Goal: Transaction & Acquisition: Purchase product/service

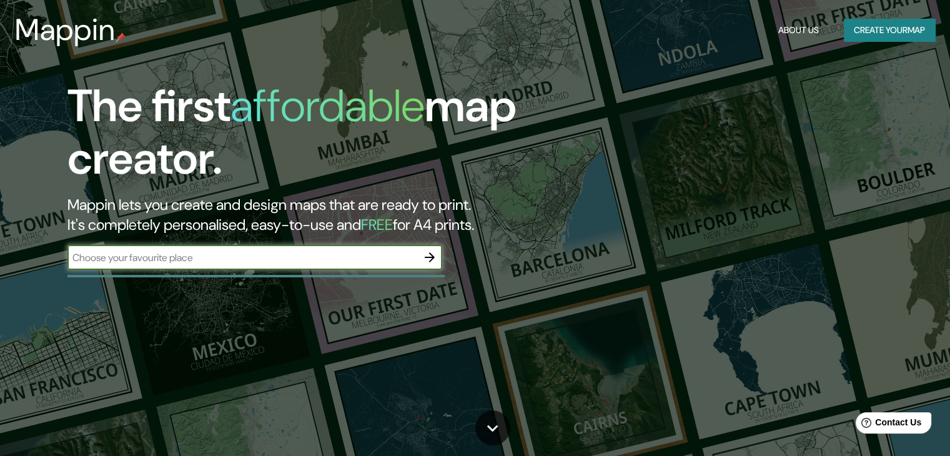
click at [226, 259] on input "text" at bounding box center [242, 257] width 350 height 14
type input "la paz [GEOGRAPHIC_DATA]"
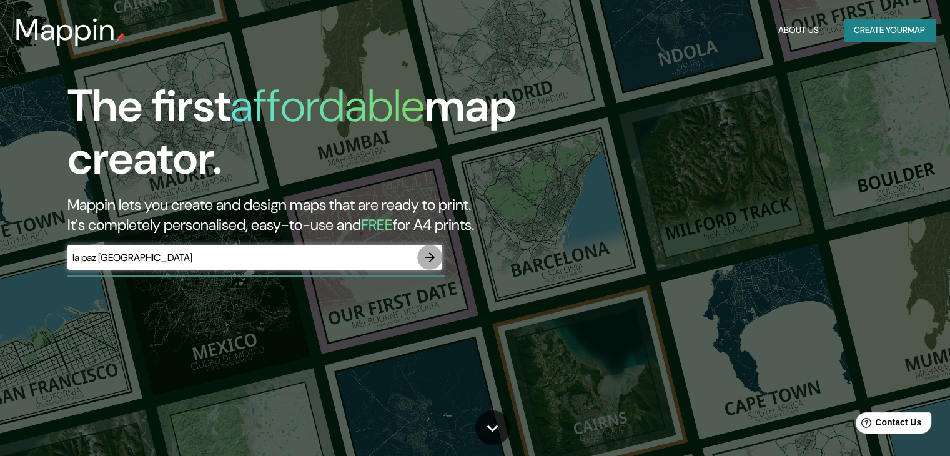
click at [429, 260] on icon "button" at bounding box center [429, 257] width 15 height 15
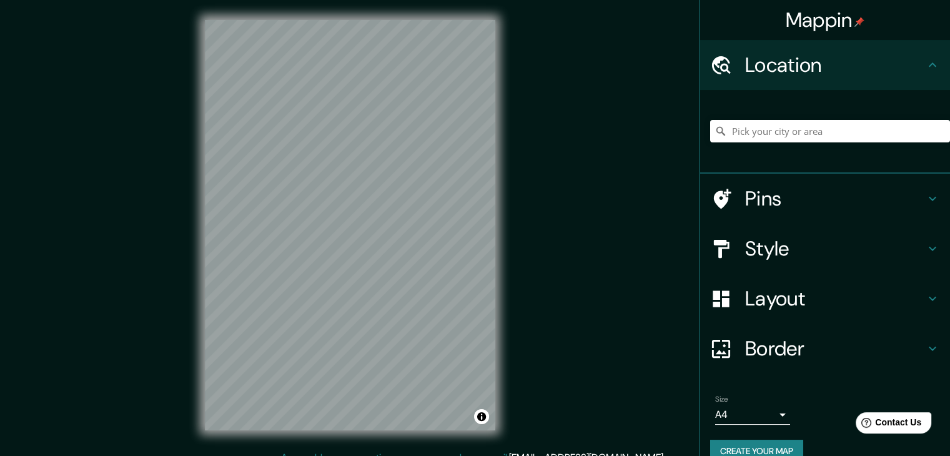
click at [758, 206] on h4 "Pins" at bounding box center [835, 198] width 180 height 25
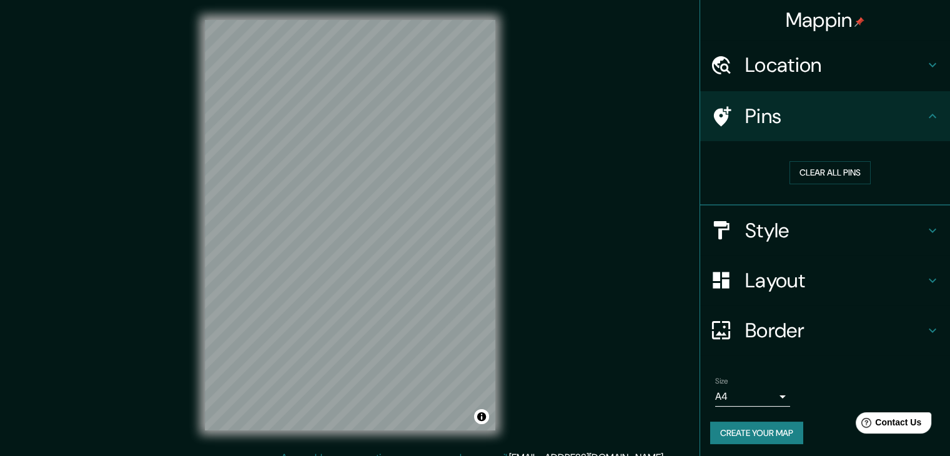
click at [779, 233] on h4 "Style" at bounding box center [835, 230] width 180 height 25
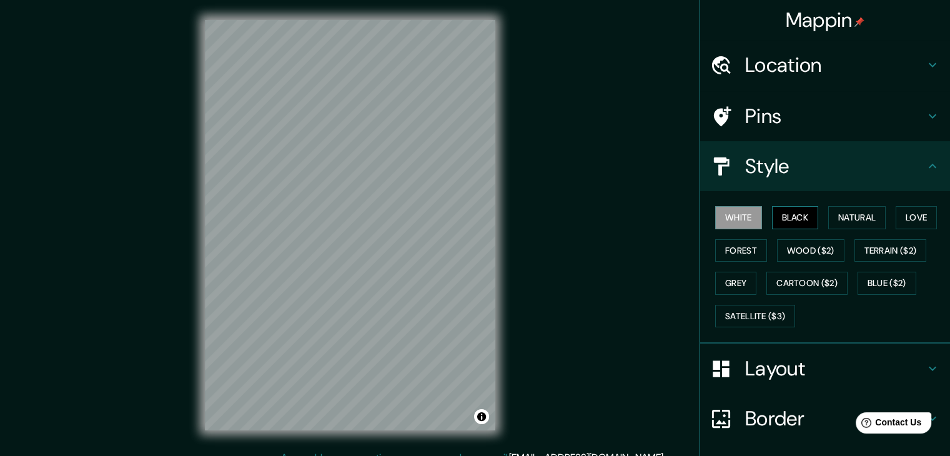
click at [776, 219] on button "Black" at bounding box center [795, 217] width 47 height 23
click at [742, 249] on button "Forest" at bounding box center [741, 250] width 52 height 23
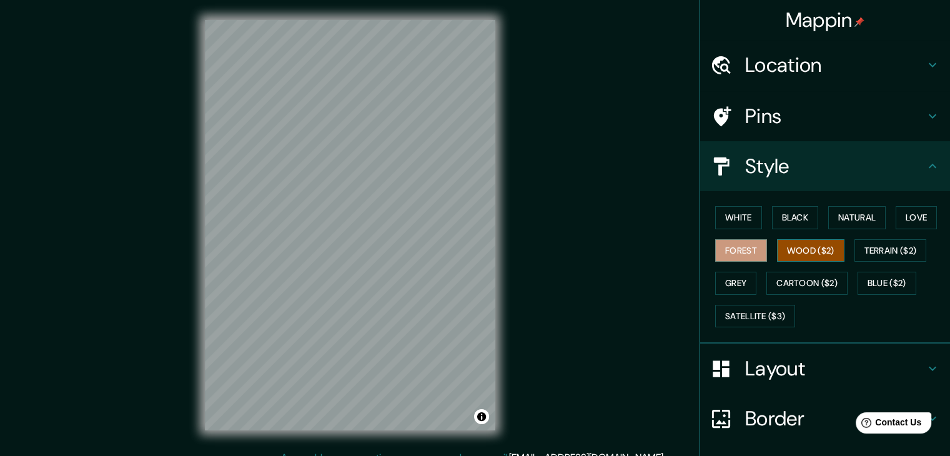
click at [800, 245] on button "Wood ($2)" at bounding box center [810, 250] width 67 height 23
click at [858, 247] on button "Terrain ($2)" at bounding box center [891, 250] width 72 height 23
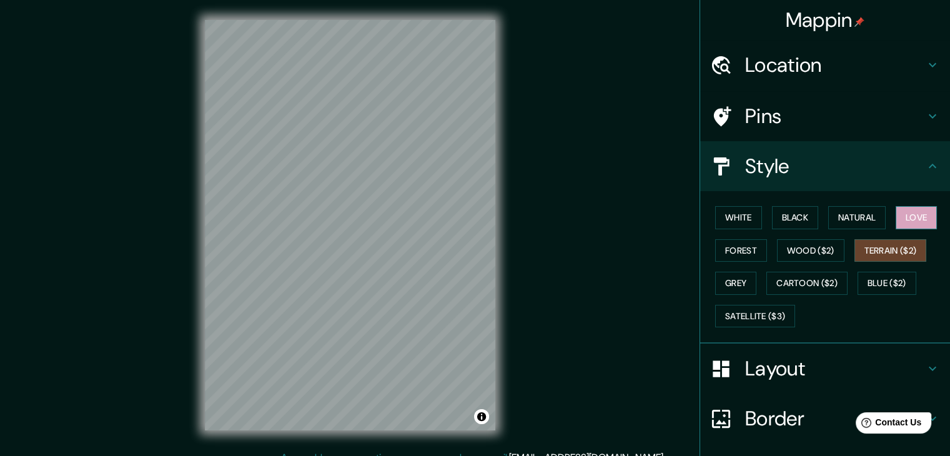
click at [905, 219] on button "Love" at bounding box center [916, 217] width 41 height 23
click at [845, 224] on button "Natural" at bounding box center [856, 217] width 57 height 23
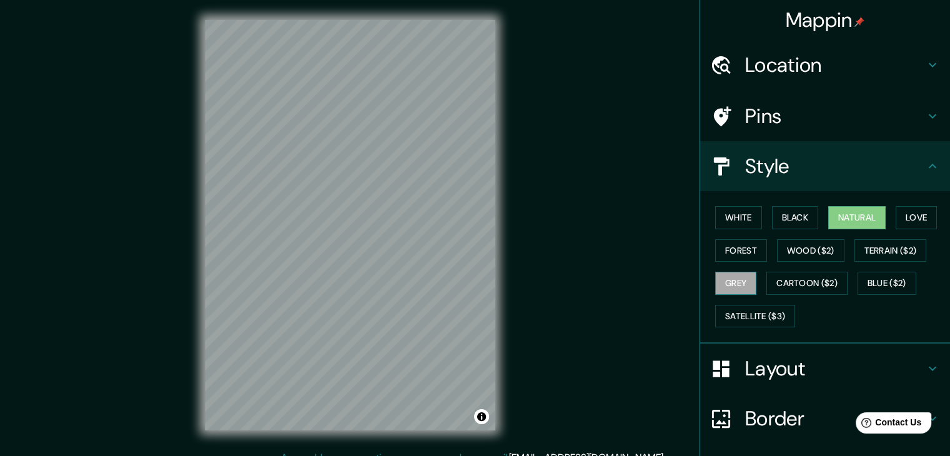
click at [725, 291] on button "Grey" at bounding box center [735, 283] width 41 height 23
click at [789, 283] on button "Cartoon ($2)" at bounding box center [806, 283] width 81 height 23
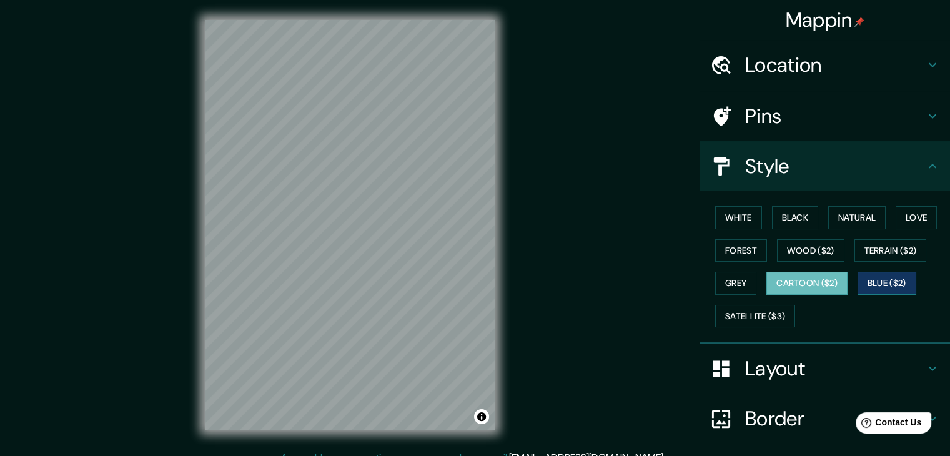
click at [874, 279] on button "Blue ($2)" at bounding box center [887, 283] width 59 height 23
click at [889, 248] on button "Terrain ($2)" at bounding box center [891, 250] width 72 height 23
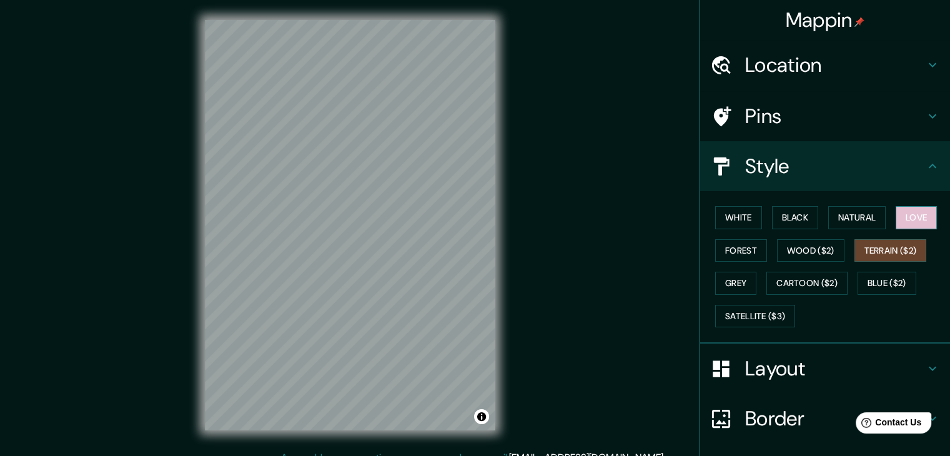
click at [913, 218] on button "Love" at bounding box center [916, 217] width 41 height 23
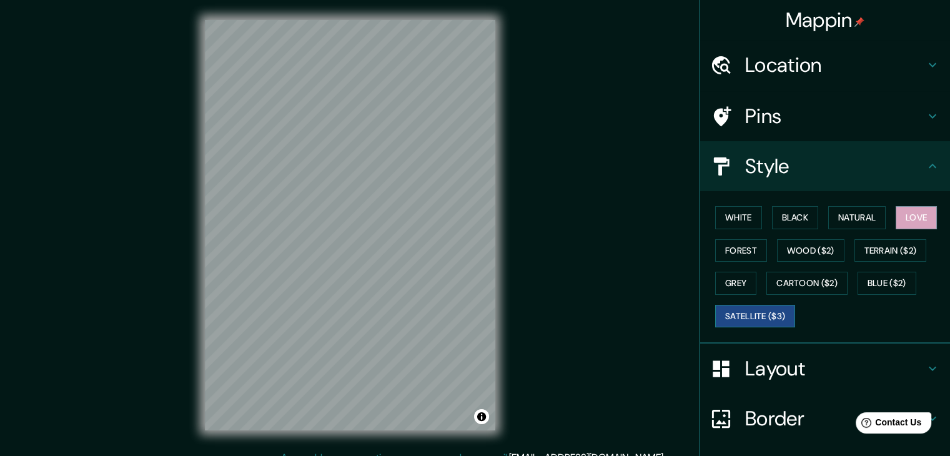
click at [755, 316] on button "Satellite ($3)" at bounding box center [755, 316] width 80 height 23
click at [905, 252] on button "Terrain ($2)" at bounding box center [891, 250] width 72 height 23
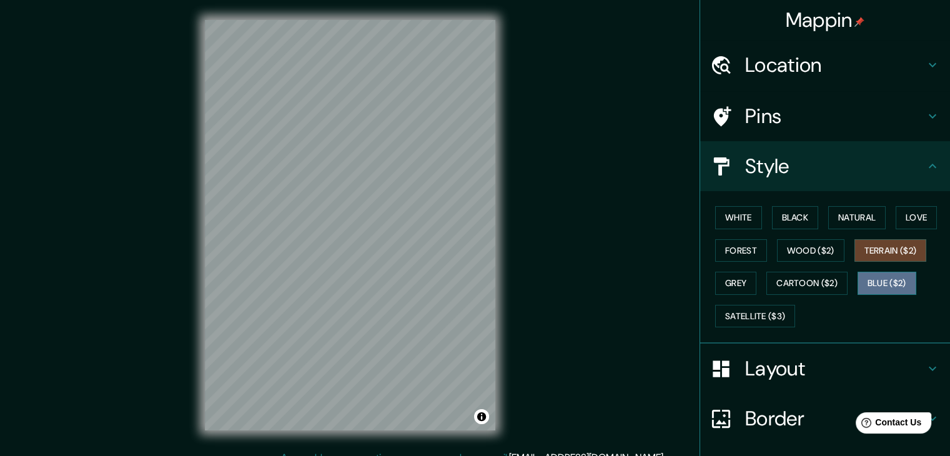
drag, startPoint x: 880, startPoint y: 280, endPoint x: 880, endPoint y: 272, distance: 8.1
click at [881, 280] on button "Blue ($2)" at bounding box center [887, 283] width 59 height 23
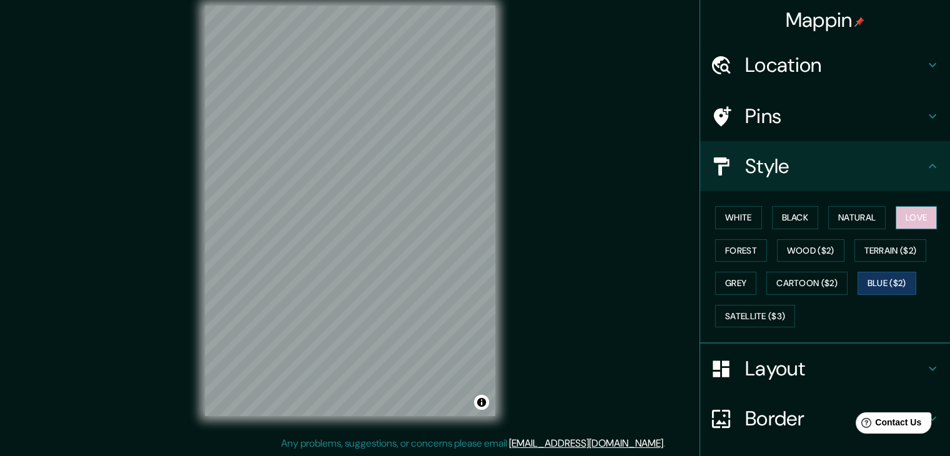
click at [901, 218] on button "Love" at bounding box center [916, 217] width 41 height 23
click at [811, 362] on h4 "Layout" at bounding box center [835, 368] width 180 height 25
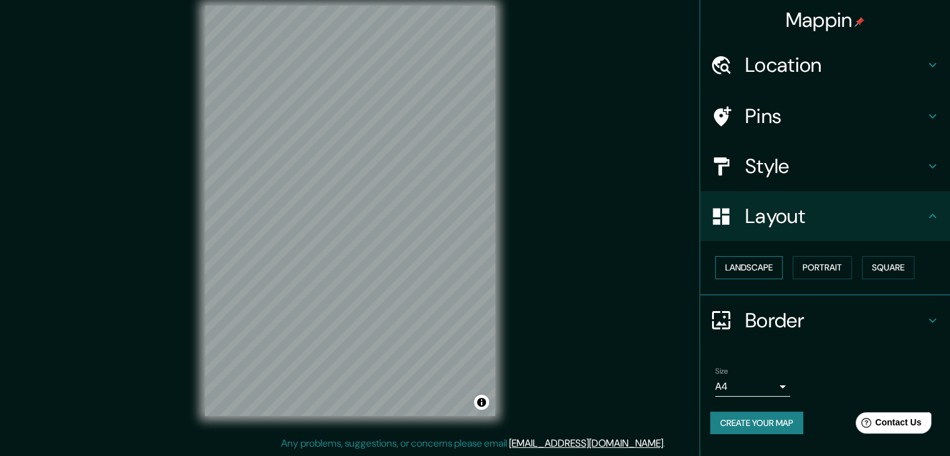
click at [747, 267] on button "Landscape" at bounding box center [748, 267] width 67 height 23
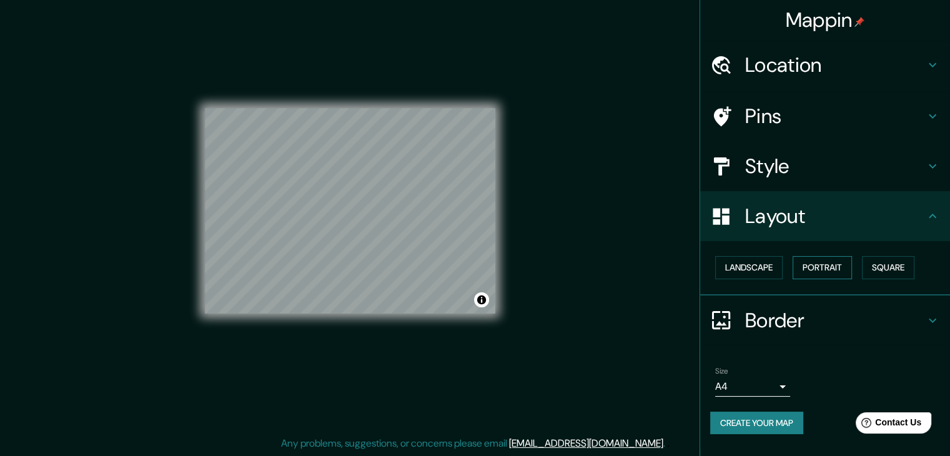
click at [846, 262] on button "Portrait" at bounding box center [822, 267] width 59 height 23
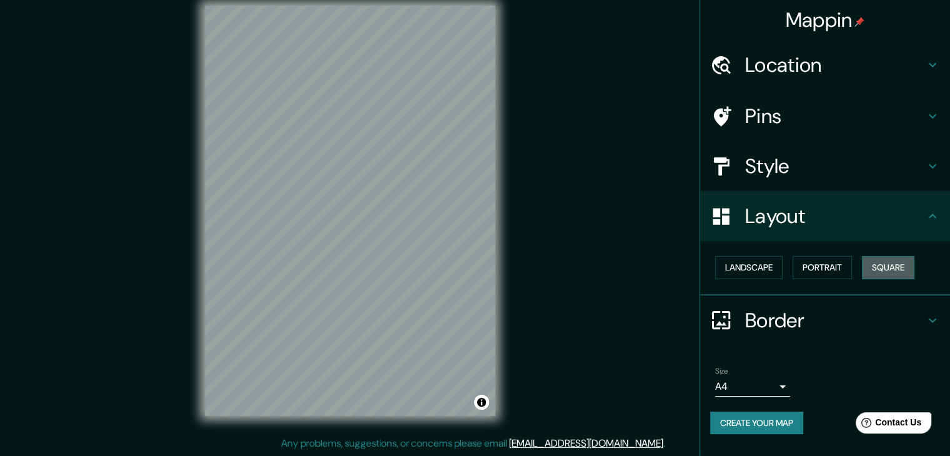
click at [890, 264] on button "Square" at bounding box center [888, 267] width 52 height 23
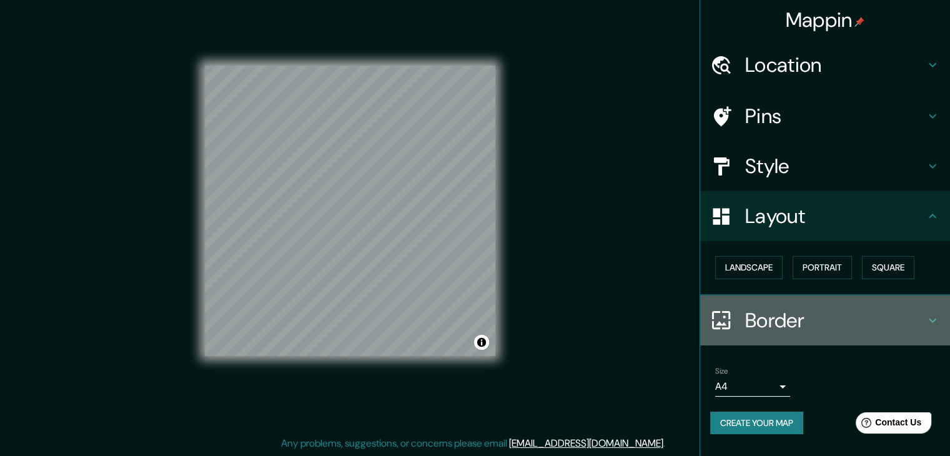
click at [905, 311] on h4 "Border" at bounding box center [835, 320] width 180 height 25
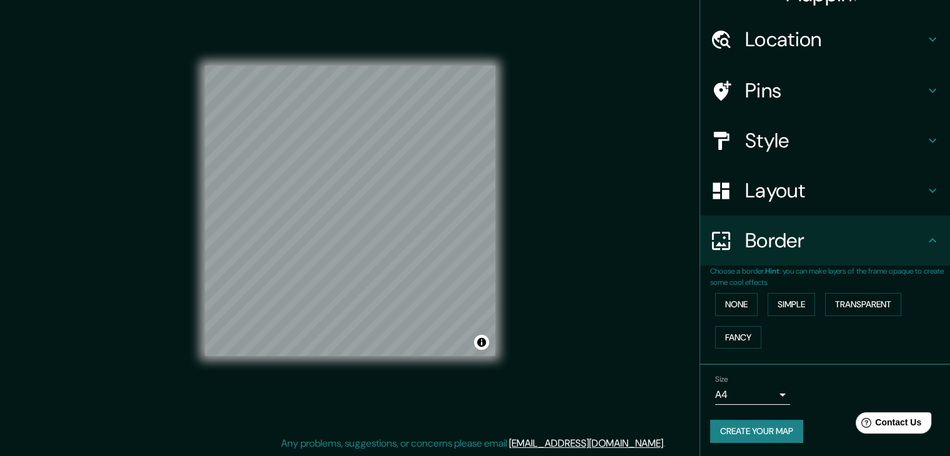
scroll to position [26, 0]
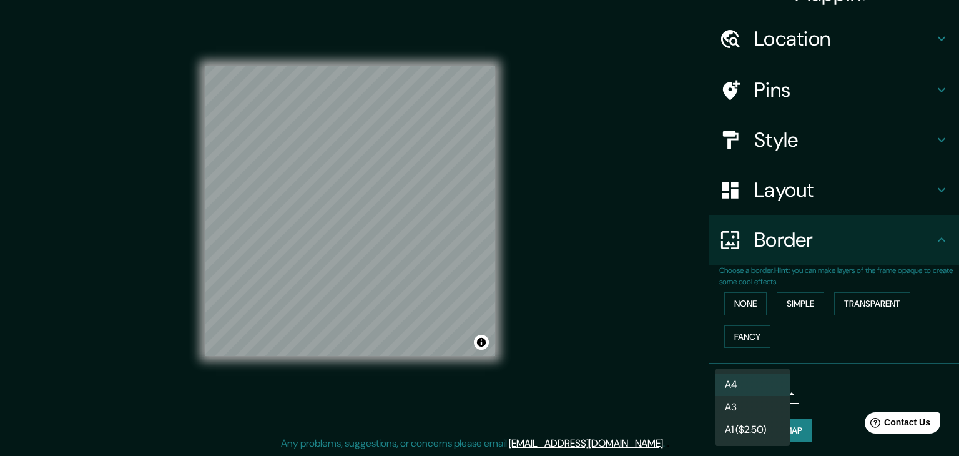
click at [767, 393] on body "Mappin Location Pins Style Layout Border Choose a border. Hint : you can make l…" at bounding box center [479, 214] width 959 height 456
click at [771, 403] on li "A3" at bounding box center [752, 407] width 75 height 22
type input "a4"
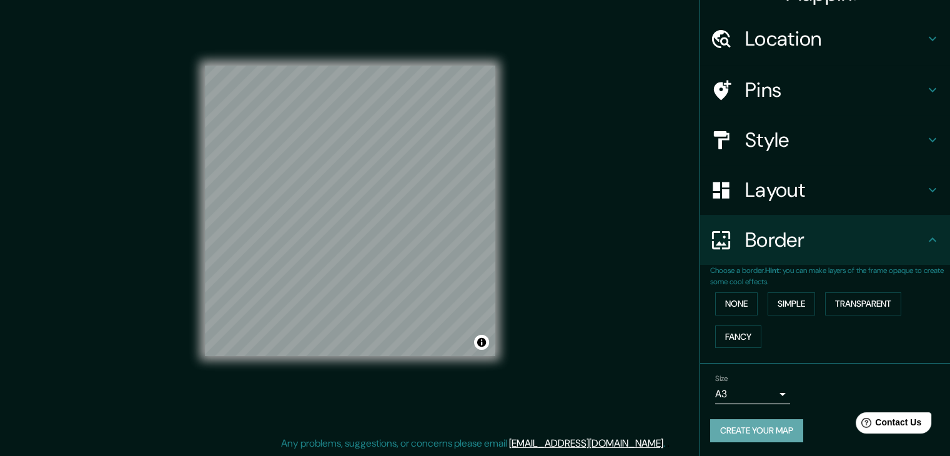
click at [782, 430] on button "Create your map" at bounding box center [756, 430] width 93 height 23
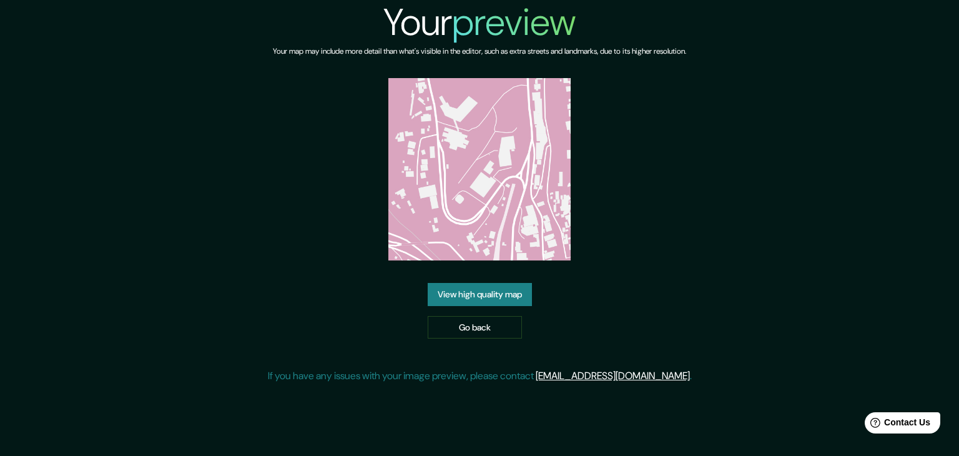
click at [778, 237] on div "Your preview Your map may include more detail than what's visible in the editor…" at bounding box center [479, 197] width 959 height 394
click at [507, 300] on link "View high quality map" at bounding box center [480, 294] width 104 height 23
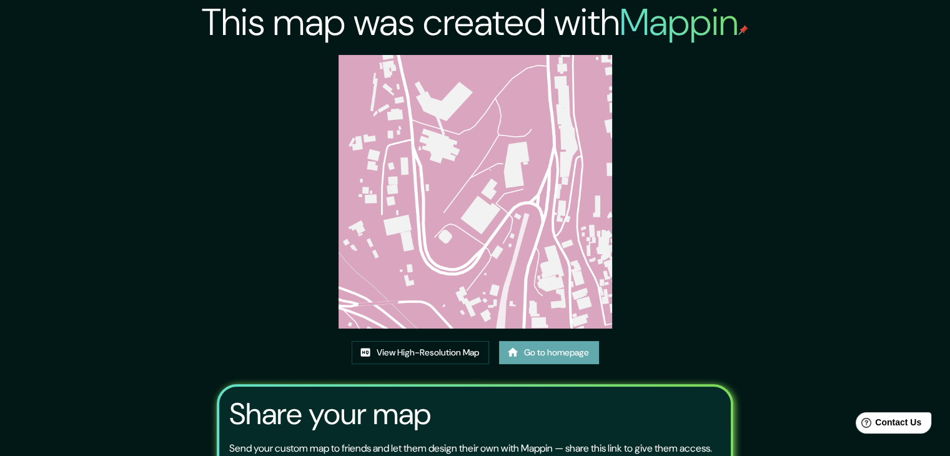
click at [537, 355] on link "Go to homepage" at bounding box center [549, 352] width 100 height 23
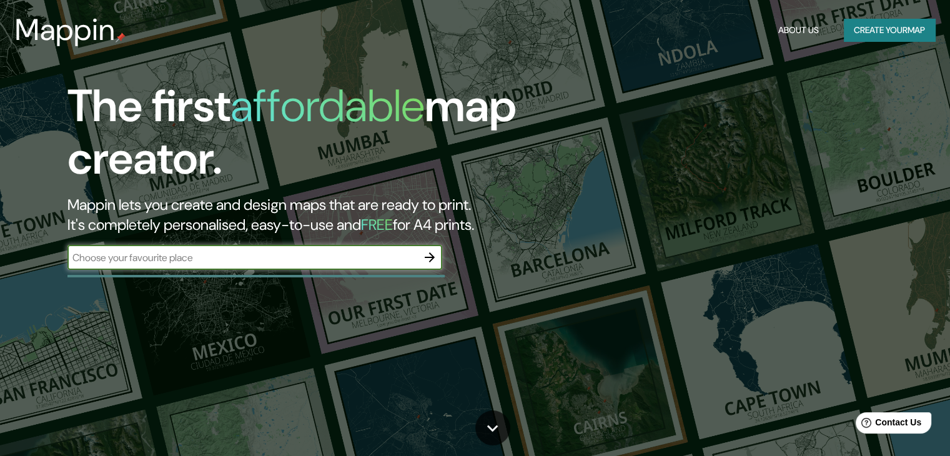
click at [379, 259] on input "text" at bounding box center [242, 257] width 350 height 14
click at [136, 253] on input "text" at bounding box center [242, 257] width 350 height 14
type input "la"
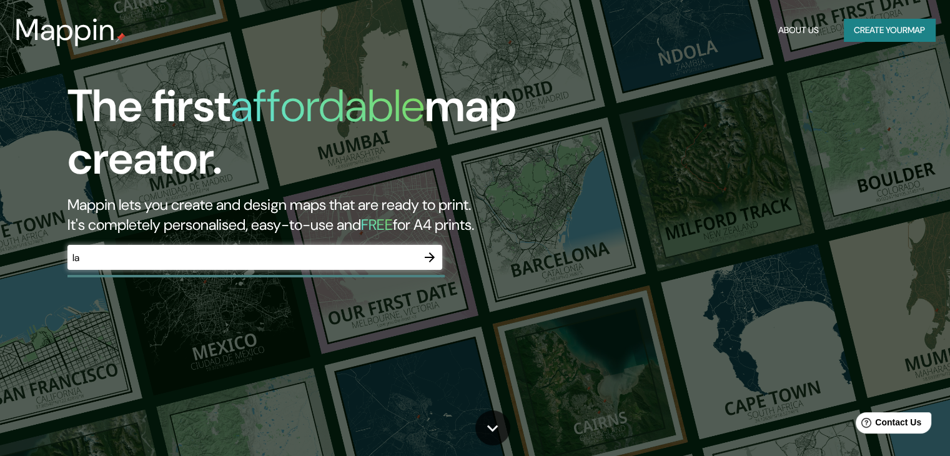
drag, startPoint x: 134, startPoint y: 241, endPoint x: 100, endPoint y: 243, distance: 33.8
click at [100, 243] on div "The first affordable map creator. Mappin lets you create and design maps that a…" at bounding box center [305, 181] width 570 height 202
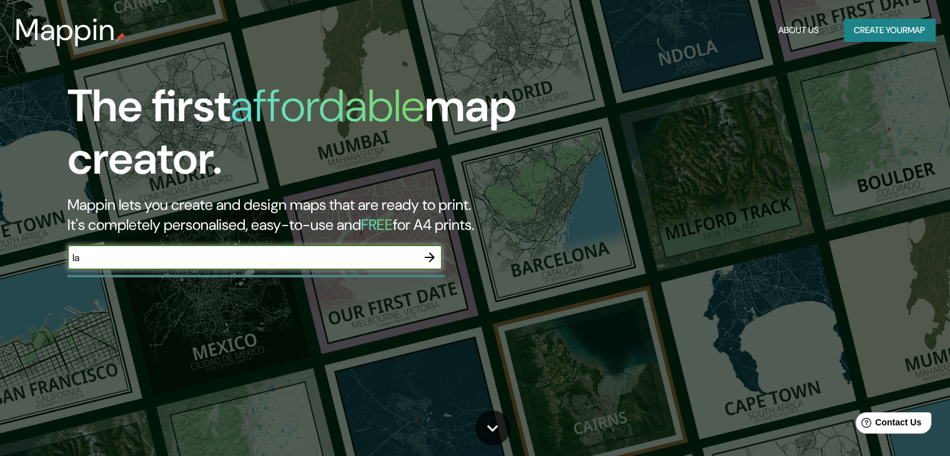
drag, startPoint x: 104, startPoint y: 253, endPoint x: 53, endPoint y: 278, distance: 57.0
click at [53, 278] on div "The first affordable map creator. Mappin lets you create and design maps that a…" at bounding box center [305, 181] width 570 height 202
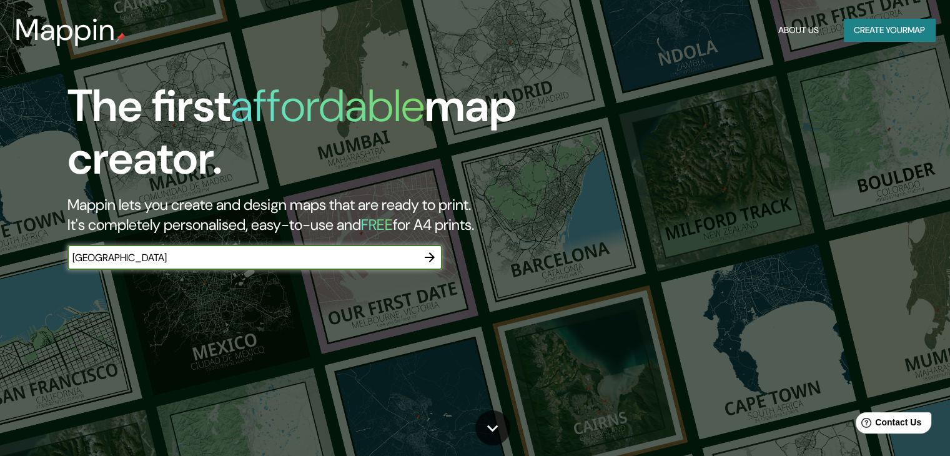
type input "[GEOGRAPHIC_DATA]"
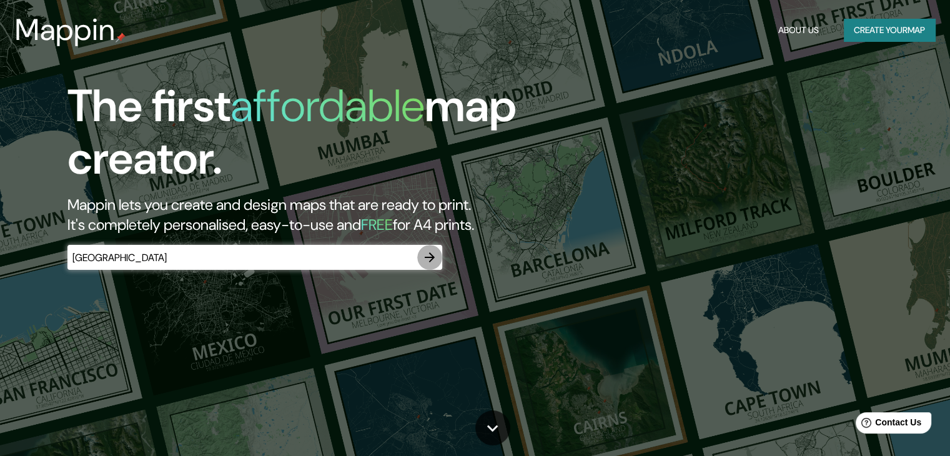
click at [426, 254] on icon "button" at bounding box center [429, 257] width 15 height 15
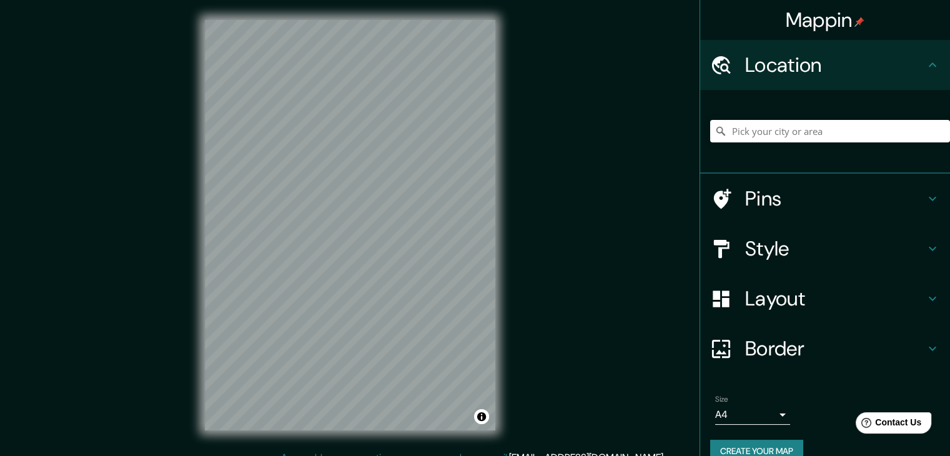
click at [191, 267] on div "© Mapbox © OpenStreetMap Improve this map" at bounding box center [350, 225] width 330 height 450
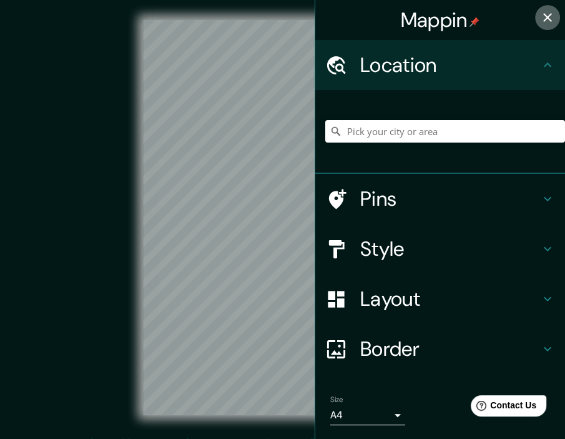
click at [543, 14] on icon "button" at bounding box center [547, 17] width 9 height 9
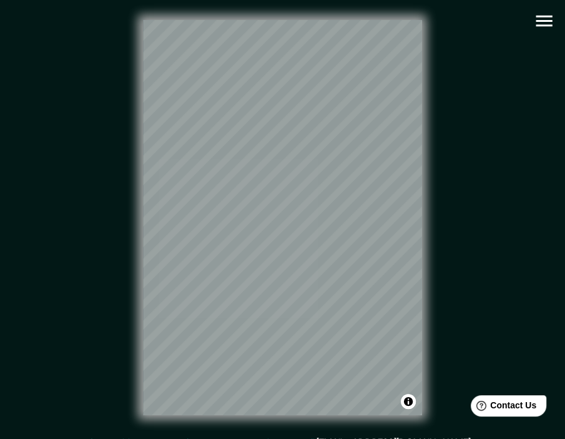
click at [83, 85] on div "© Mapbox © OpenStreetMap Improve this map" at bounding box center [282, 217] width 509 height 395
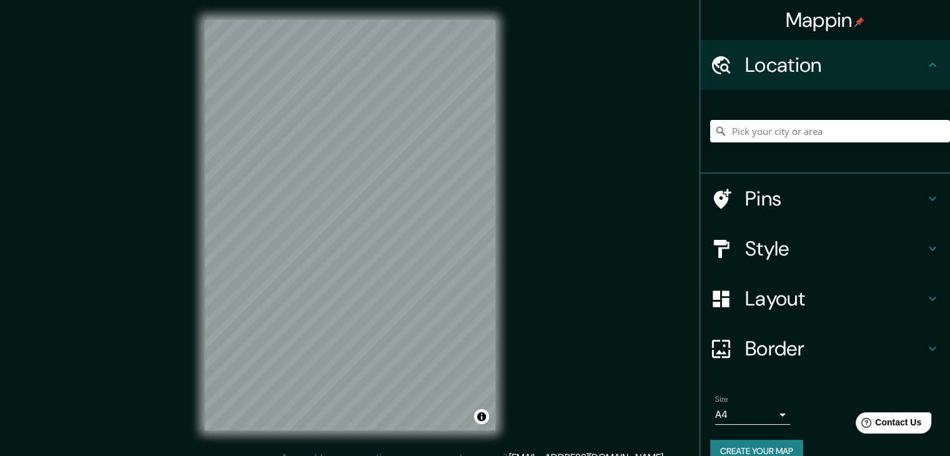
click at [791, 255] on h4 "Style" at bounding box center [835, 248] width 180 height 25
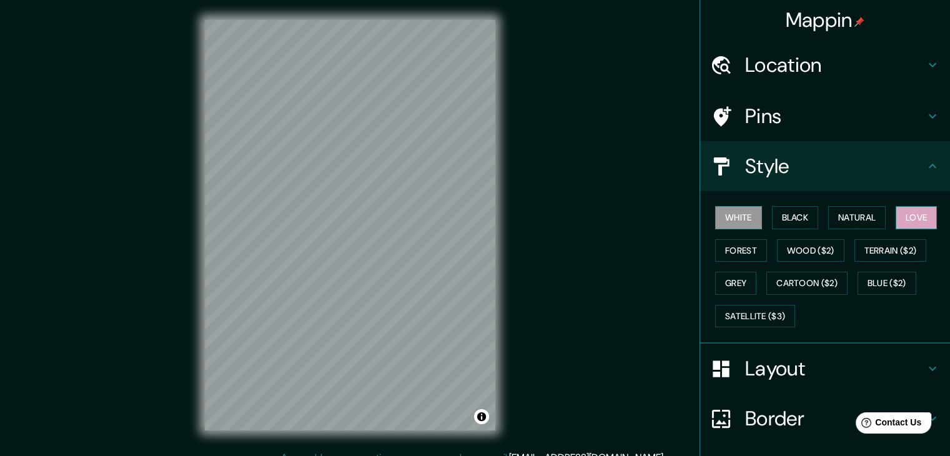
click at [922, 216] on button "Love" at bounding box center [916, 217] width 41 height 23
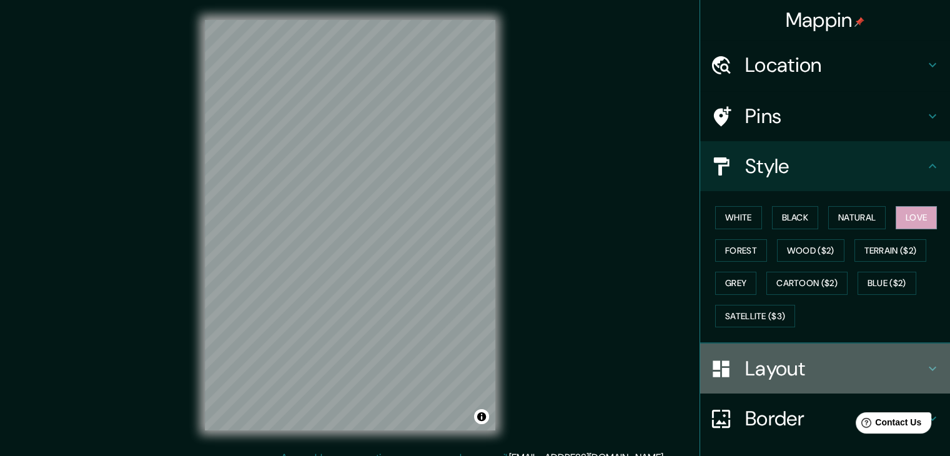
click at [793, 365] on h4 "Layout" at bounding box center [835, 368] width 180 height 25
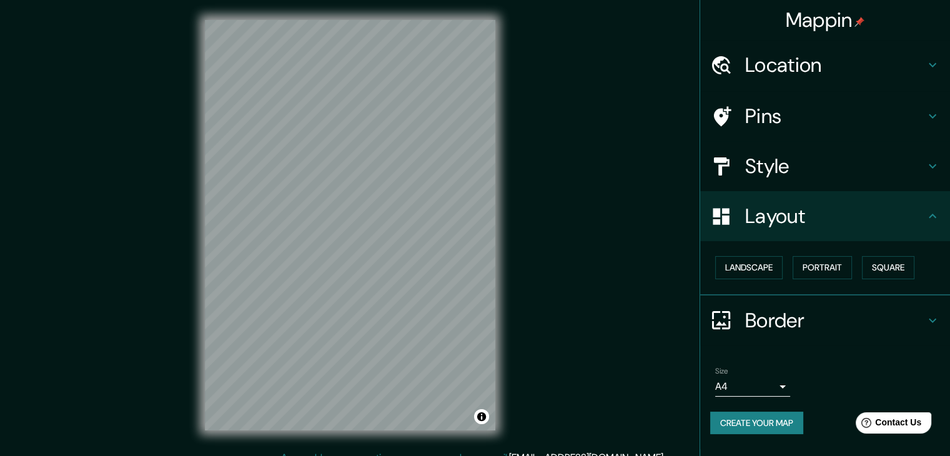
click at [795, 333] on div "Border" at bounding box center [825, 320] width 250 height 50
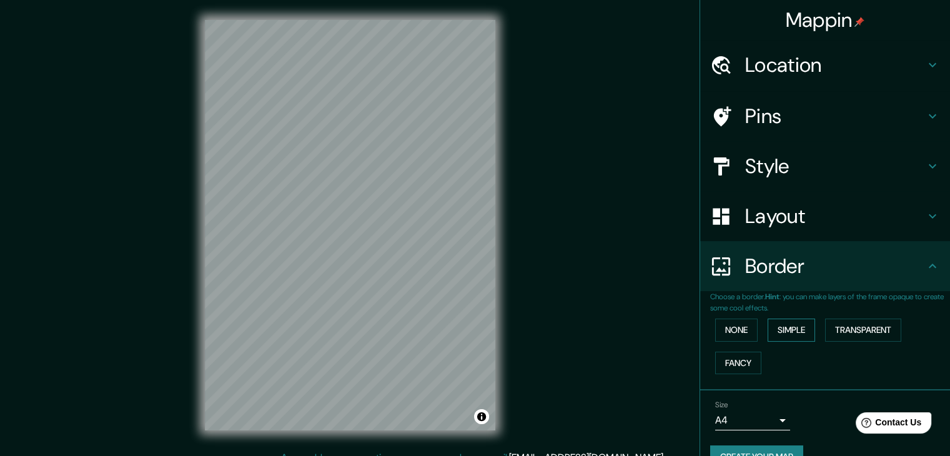
click at [792, 335] on button "Simple" at bounding box center [791, 330] width 47 height 23
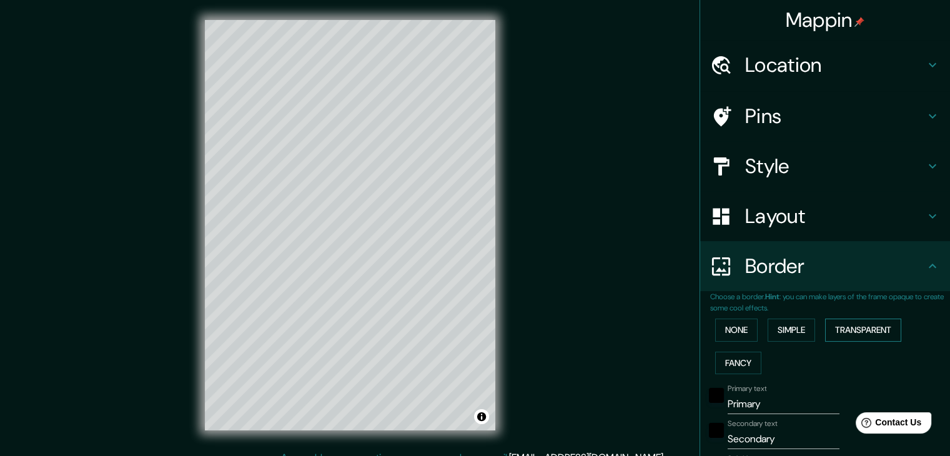
click at [851, 333] on button "Transparent" at bounding box center [863, 330] width 76 height 23
click at [735, 325] on button "None" at bounding box center [736, 330] width 42 height 23
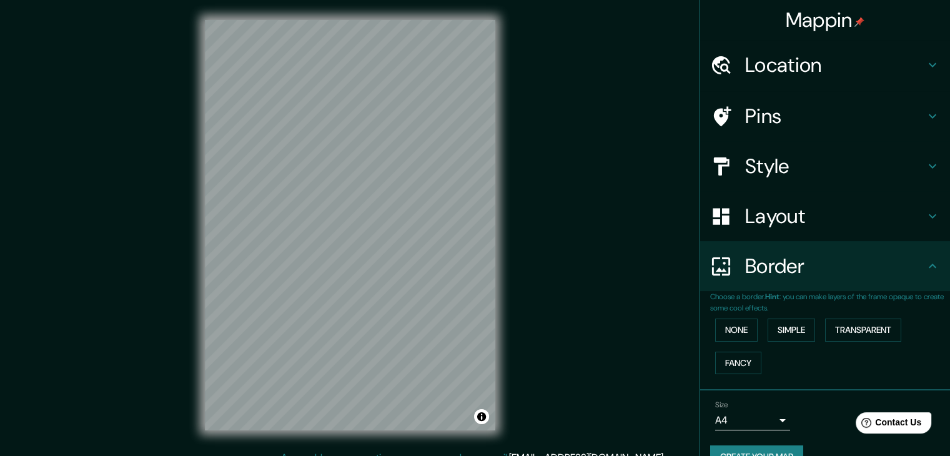
click at [801, 266] on h4 "Border" at bounding box center [835, 266] width 180 height 25
click at [808, 232] on div "Layout" at bounding box center [825, 216] width 250 height 50
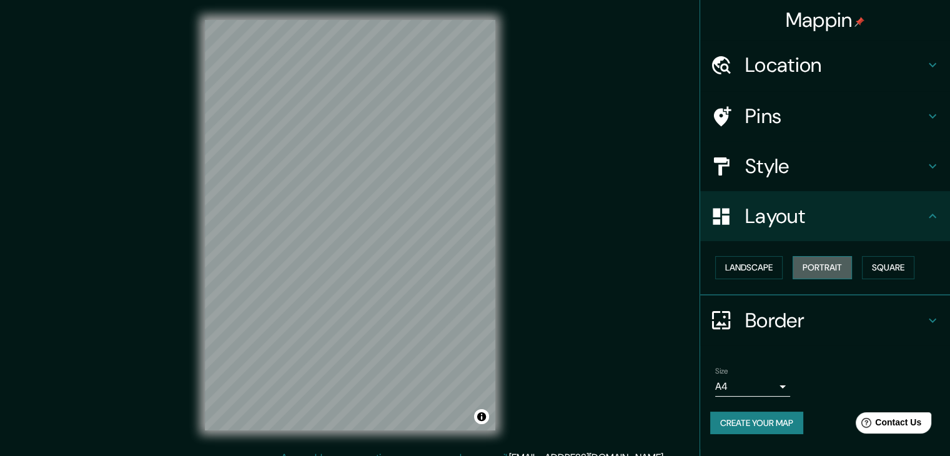
click at [819, 267] on button "Portrait" at bounding box center [822, 267] width 59 height 23
click at [882, 269] on button "Square" at bounding box center [888, 267] width 52 height 23
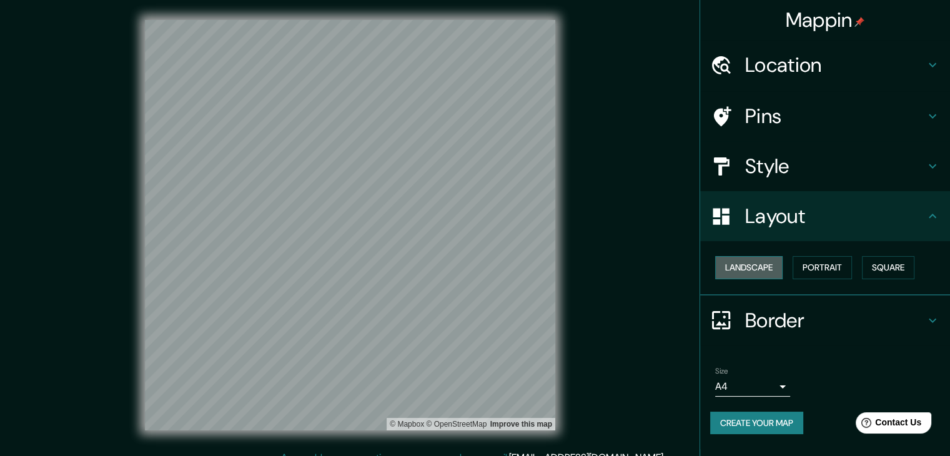
click at [765, 271] on button "Landscape" at bounding box center [748, 267] width 67 height 23
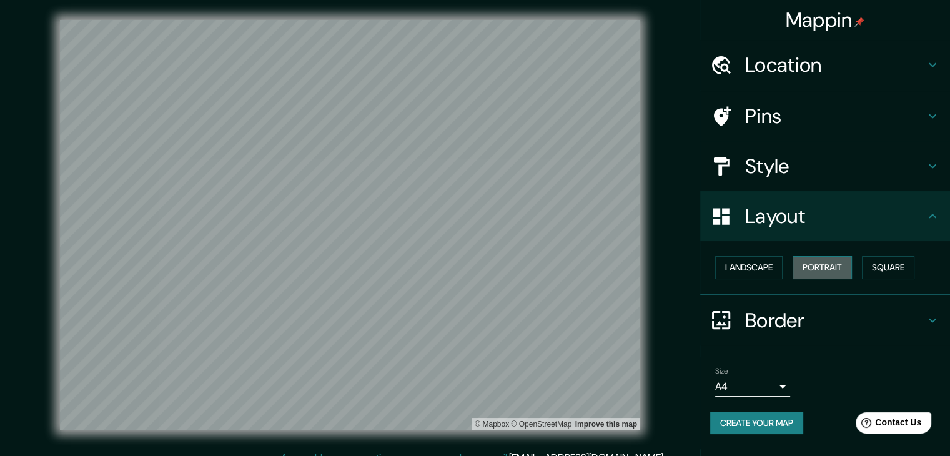
click at [830, 269] on button "Portrait" at bounding box center [822, 267] width 59 height 23
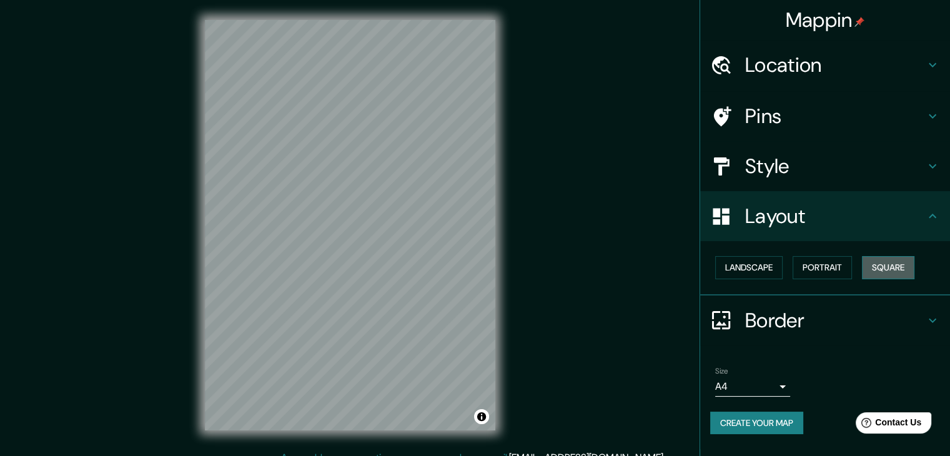
click at [889, 270] on button "Square" at bounding box center [888, 267] width 52 height 23
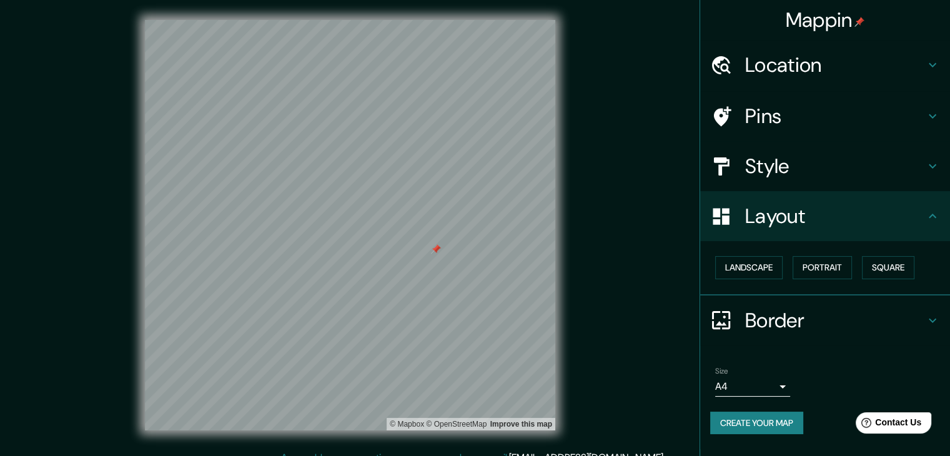
click at [431, 253] on div at bounding box center [436, 249] width 10 height 10
click at [619, 292] on div "© Mapbox © OpenStreetMap Improve this map" at bounding box center [350, 225] width 855 height 410
drag, startPoint x: 427, startPoint y: 254, endPoint x: 442, endPoint y: 253, distance: 15.0
click at [442, 253] on div at bounding box center [443, 250] width 10 height 10
click at [442, 249] on div at bounding box center [443, 250] width 10 height 10
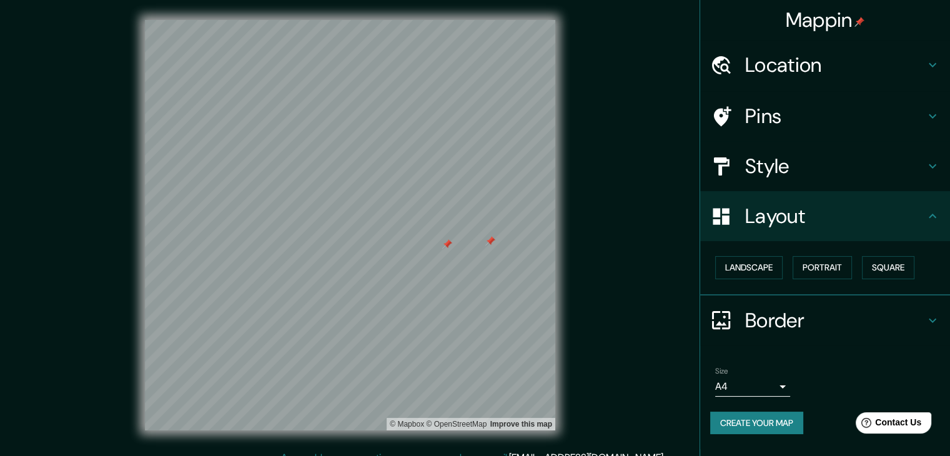
click at [450, 247] on div at bounding box center [447, 244] width 10 height 10
drag, startPoint x: 500, startPoint y: 248, endPoint x: 493, endPoint y: 244, distance: 7.8
click at [493, 244] on div at bounding box center [497, 242] width 10 height 10
click at [487, 242] on div at bounding box center [490, 241] width 10 height 10
click at [501, 244] on div at bounding box center [503, 245] width 10 height 10
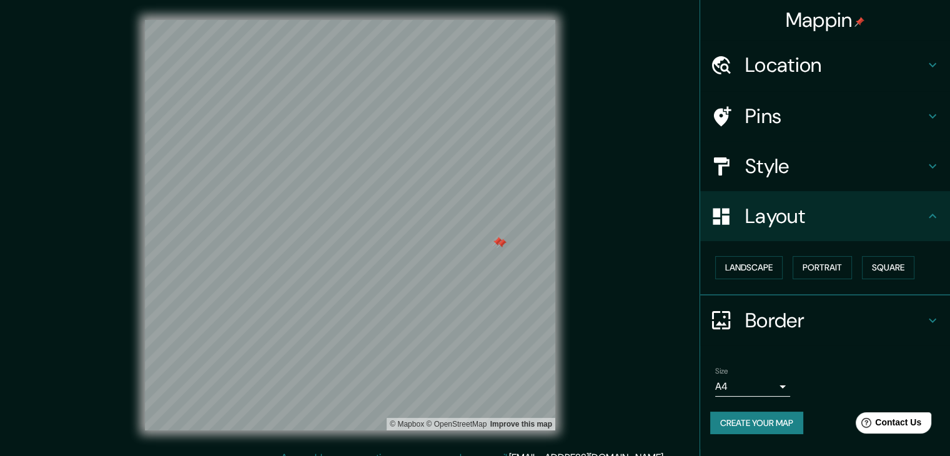
click at [501, 244] on div at bounding box center [502, 244] width 10 height 10
click at [497, 241] on div at bounding box center [497, 242] width 10 height 10
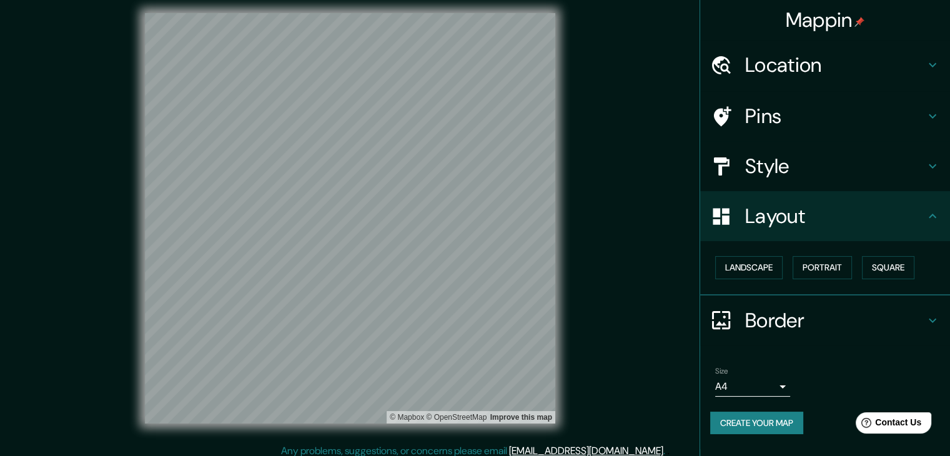
scroll to position [14, 0]
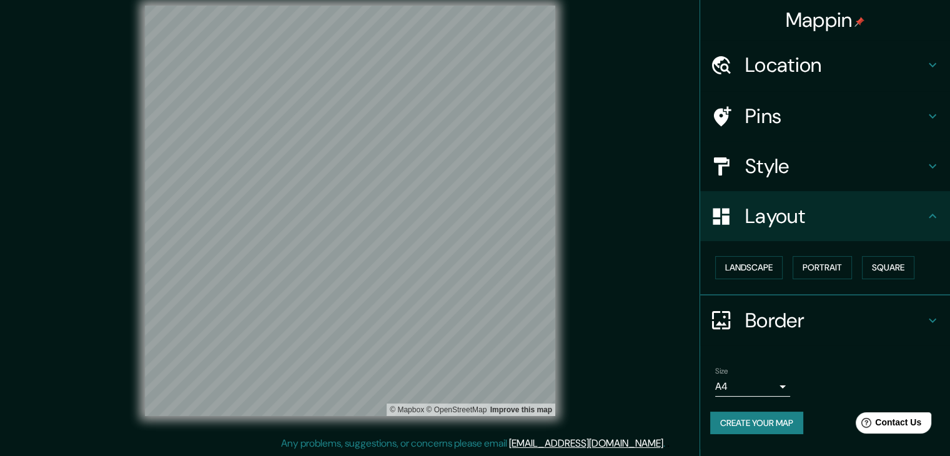
click at [858, 318] on h4 "Border" at bounding box center [835, 320] width 180 height 25
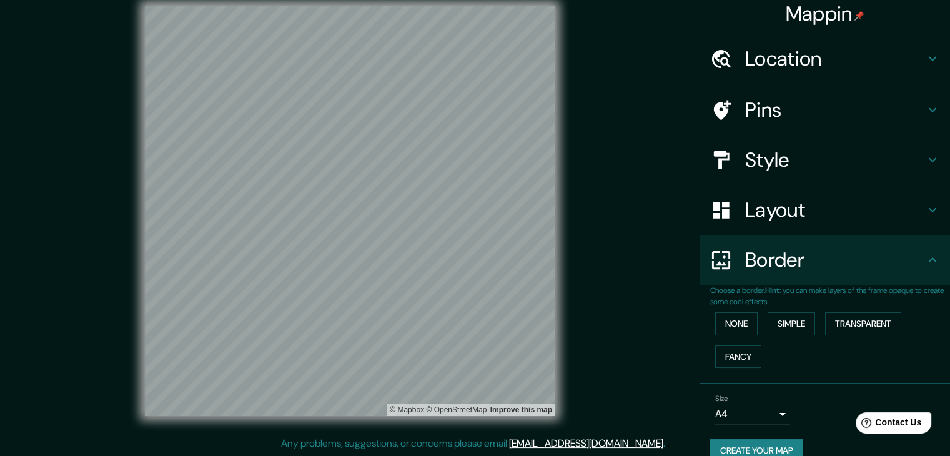
scroll to position [26, 0]
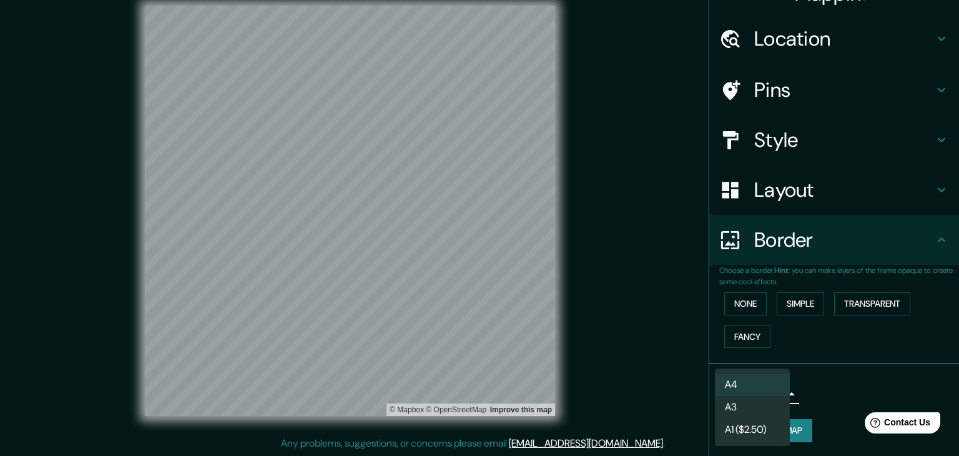
click at [776, 396] on body "Mappin Location Pins Style Layout Border Choose a border. Hint : you can make l…" at bounding box center [479, 214] width 959 height 456
click at [767, 412] on li "A3" at bounding box center [752, 407] width 75 height 22
type input "a4"
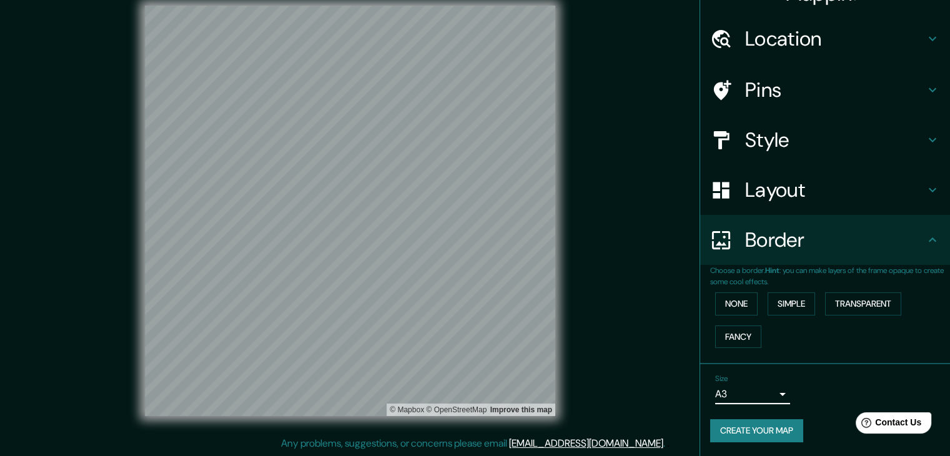
click at [765, 428] on button "Create your map" at bounding box center [756, 430] width 93 height 23
click at [767, 433] on div "Create your map" at bounding box center [825, 430] width 230 height 23
